Goal: Find specific page/section: Find specific page/section

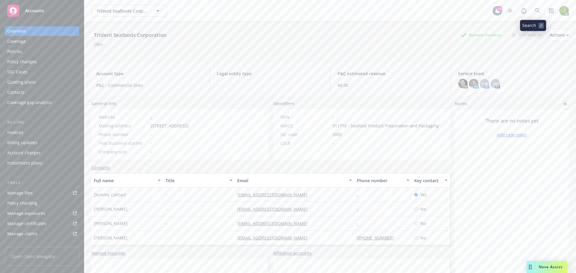
click at [535, 10] on icon at bounding box center [537, 10] width 5 height 5
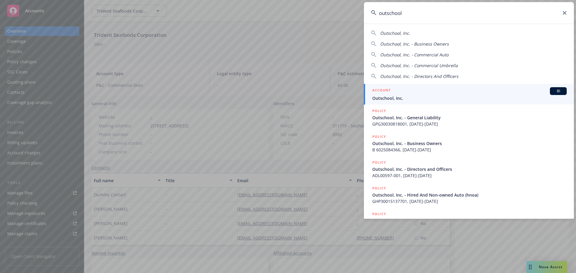
type input "outschool"
click at [442, 92] on div "ACCOUNT BI" at bounding box center [469, 91] width 194 height 8
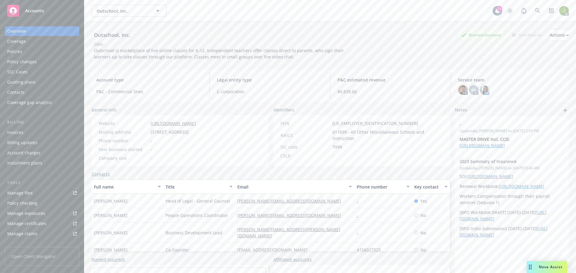
click at [42, 136] on div "Invoices" at bounding box center [42, 133] width 70 height 10
